Goal: Complete application form

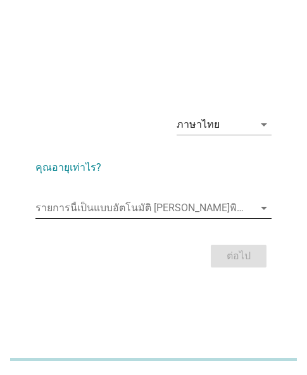
click at [156, 206] on input "รายการนี้เป็นแบบอัตโนมัติ คุณสามารถพิมพ์ลงในรายการนี้" at bounding box center [144, 208] width 218 height 20
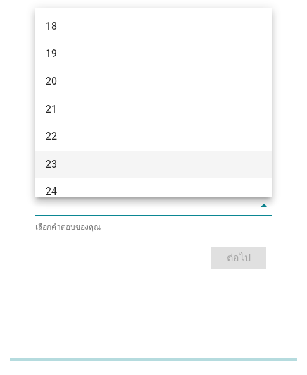
click at [61, 167] on div "23" at bounding box center [145, 164] width 198 height 15
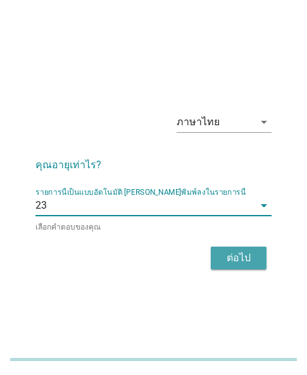
drag, startPoint x: 241, startPoint y: 261, endPoint x: 306, endPoint y: 267, distance: 65.5
click at [241, 262] on div "ต่อไป" at bounding box center [238, 258] width 35 height 15
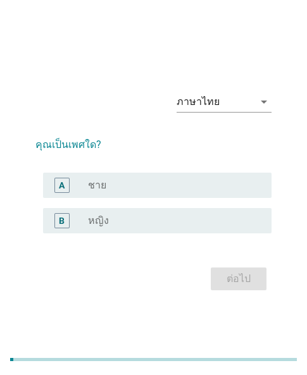
click at [76, 228] on div "B" at bounding box center [70, 220] width 35 height 15
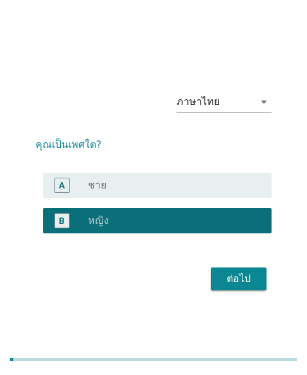
click at [248, 289] on button "ต่อไป" at bounding box center [239, 279] width 56 height 23
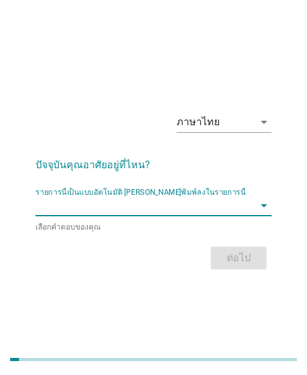
drag, startPoint x: 109, startPoint y: 202, endPoint x: 103, endPoint y: 205, distance: 7.1
click at [108, 203] on input "รายการนี้เป็นแบบอัตโนมัติ คุณสามารถพิมพ์ลงในรายการนี้" at bounding box center [144, 206] width 218 height 20
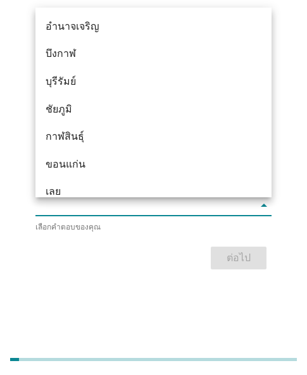
click at [80, 198] on input "รายการนี้เป็นแบบอัตโนมัติ คุณสามารถพิมพ์ลงในรายการนี้" at bounding box center [144, 206] width 218 height 20
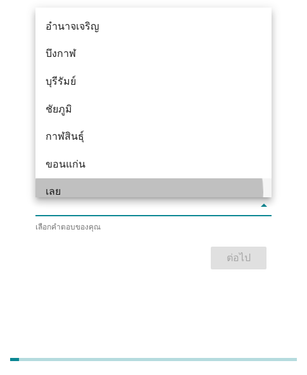
drag, startPoint x: 72, startPoint y: 183, endPoint x: 100, endPoint y: 196, distance: 31.2
click at [72, 184] on div "เลย" at bounding box center [153, 193] width 236 height 28
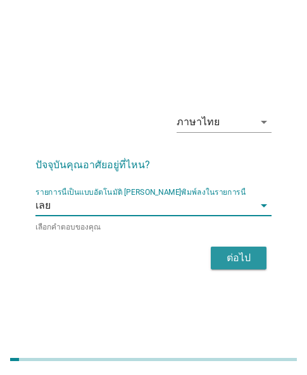
drag, startPoint x: 225, startPoint y: 259, endPoint x: 309, endPoint y: 237, distance: 86.5
click at [235, 257] on div "ต่อไป" at bounding box center [238, 258] width 35 height 15
